Goal: Navigation & Orientation: Find specific page/section

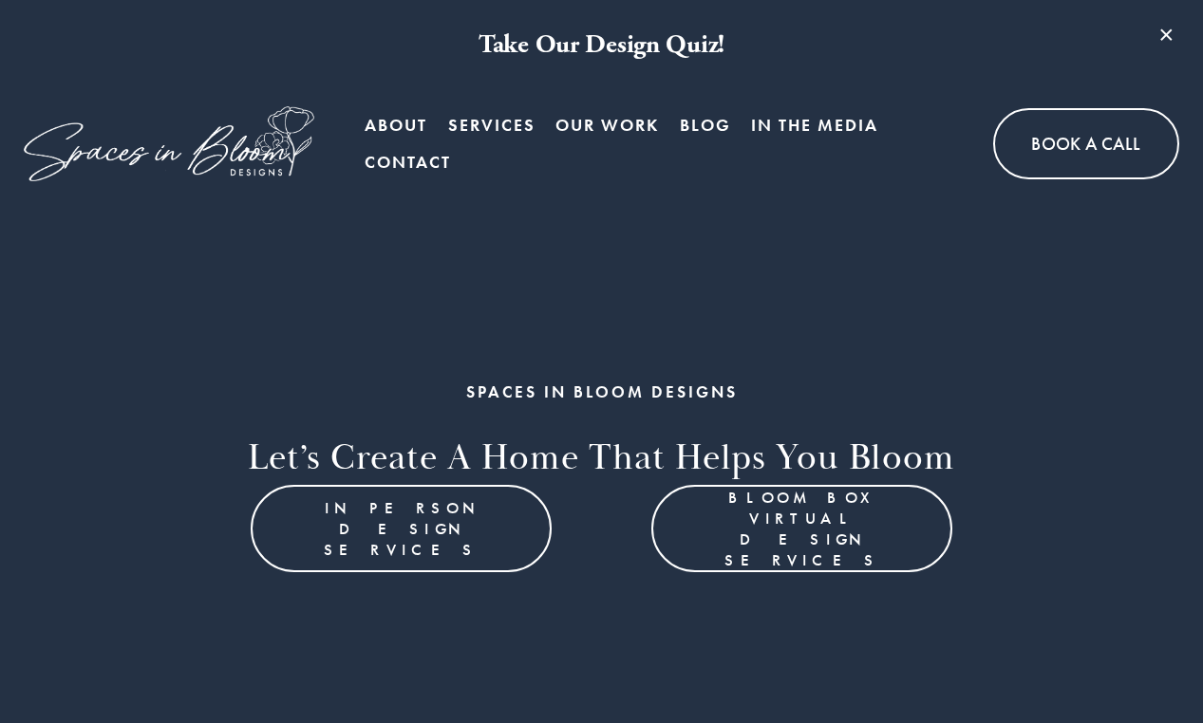
click at [413, 123] on div "Find Your Design Style! Take our “What’s Your Design Style” quiz and we’ll emai…" at bounding box center [602, 362] width 486 height 677
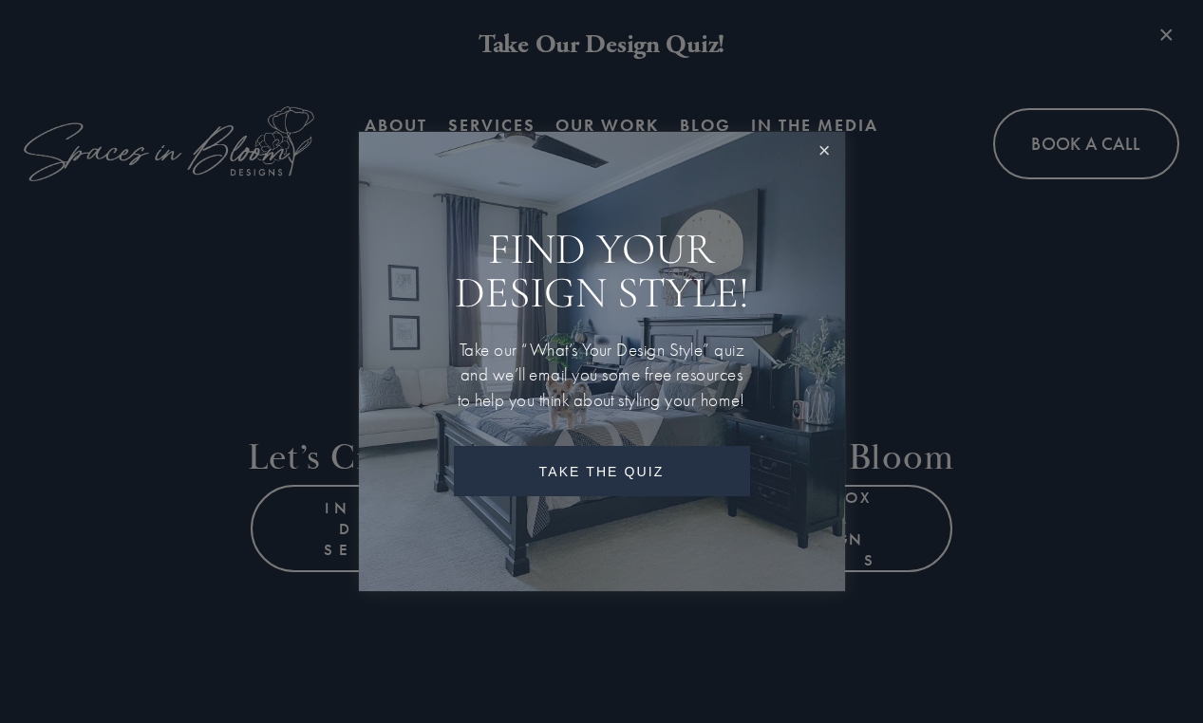
click at [828, 147] on link "Close" at bounding box center [824, 152] width 35 height 35
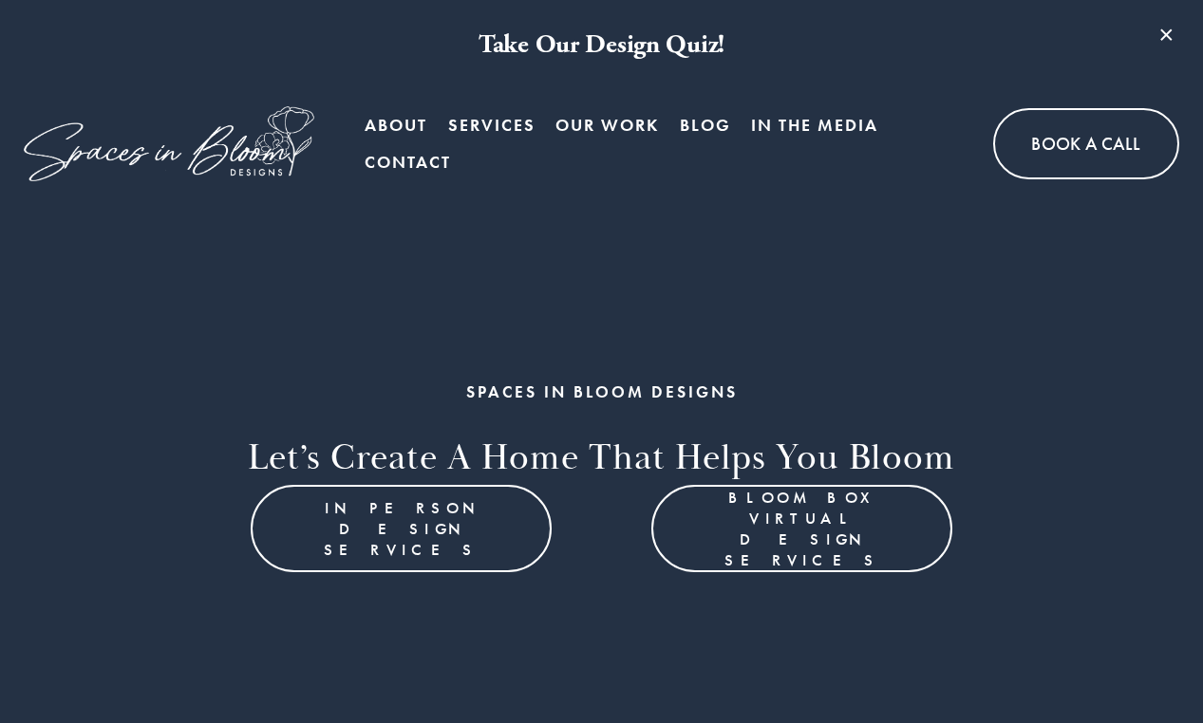
click at [376, 138] on link "About" at bounding box center [396, 125] width 63 height 38
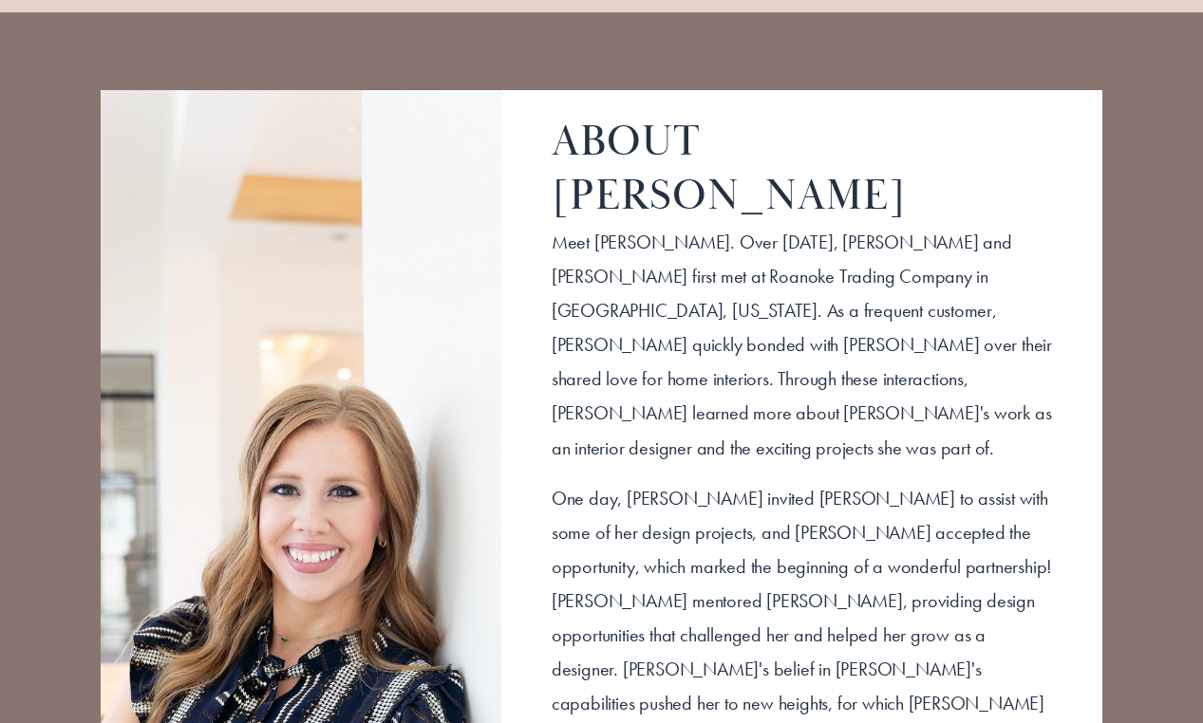
scroll to position [2417, 0]
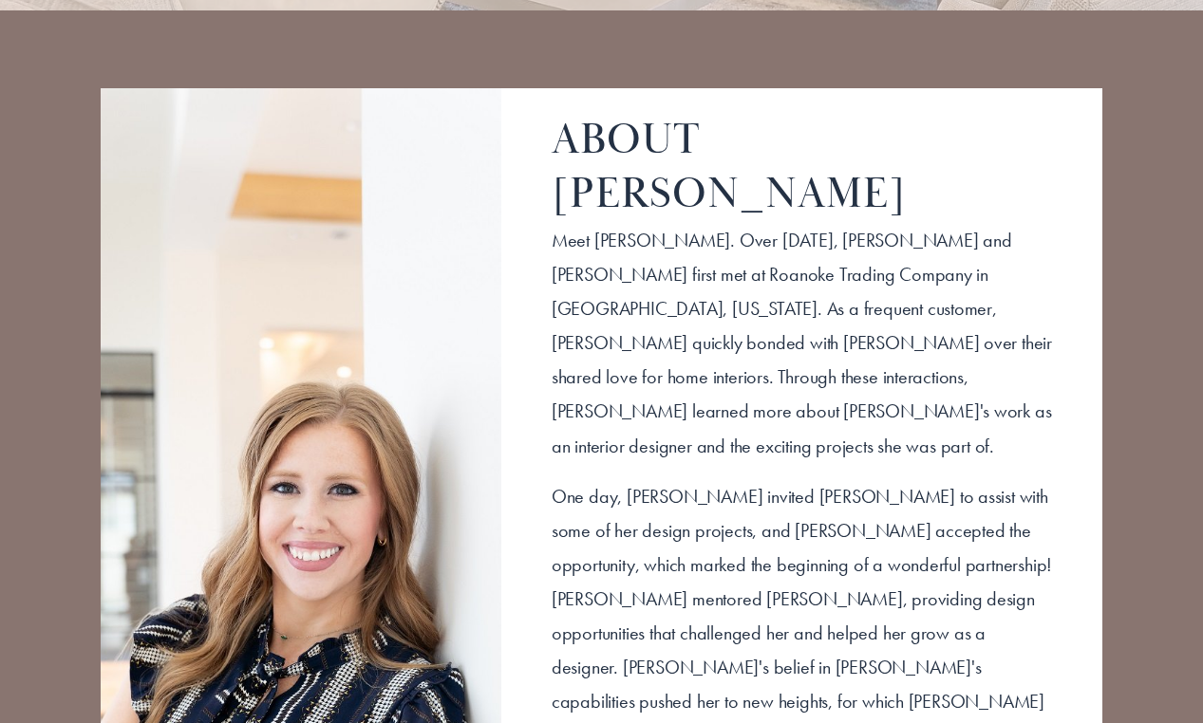
click at [735, 57] on div "ABOUT LAURA ​Meet Laura Hanley. Over seven years ago, Xela Andrews and Laura Ha…" at bounding box center [601, 612] width 1203 height 1205
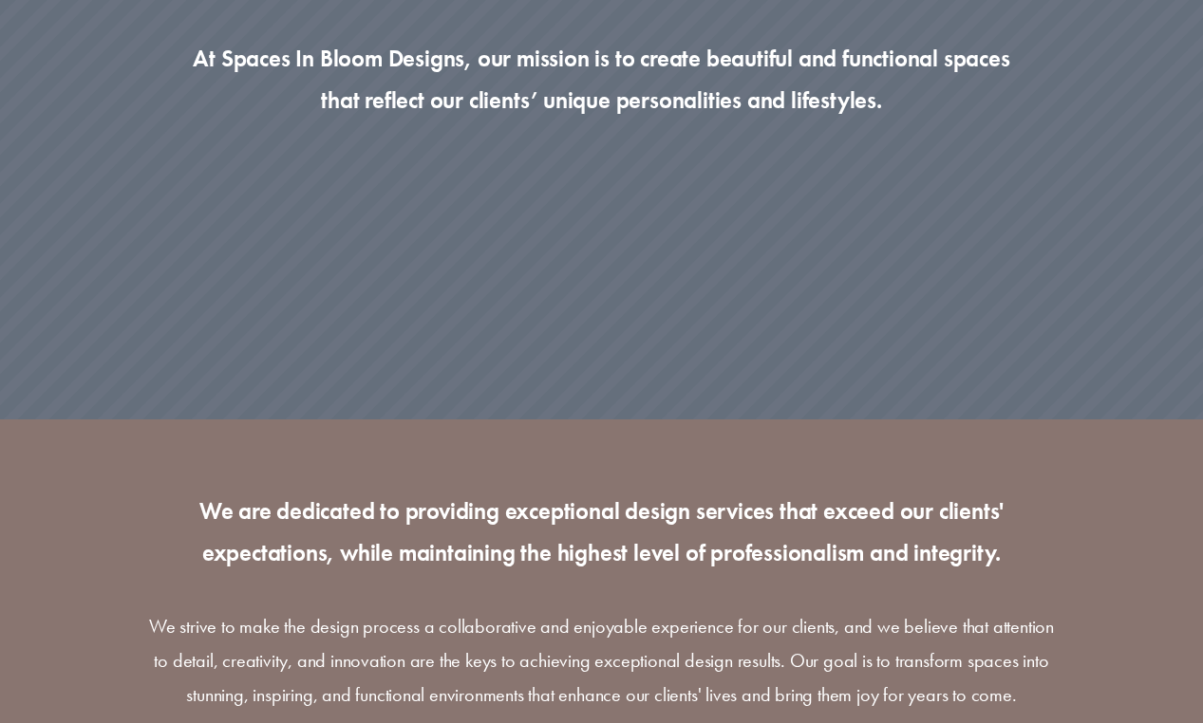
scroll to position [0, 0]
